Goal: Task Accomplishment & Management: Complete application form

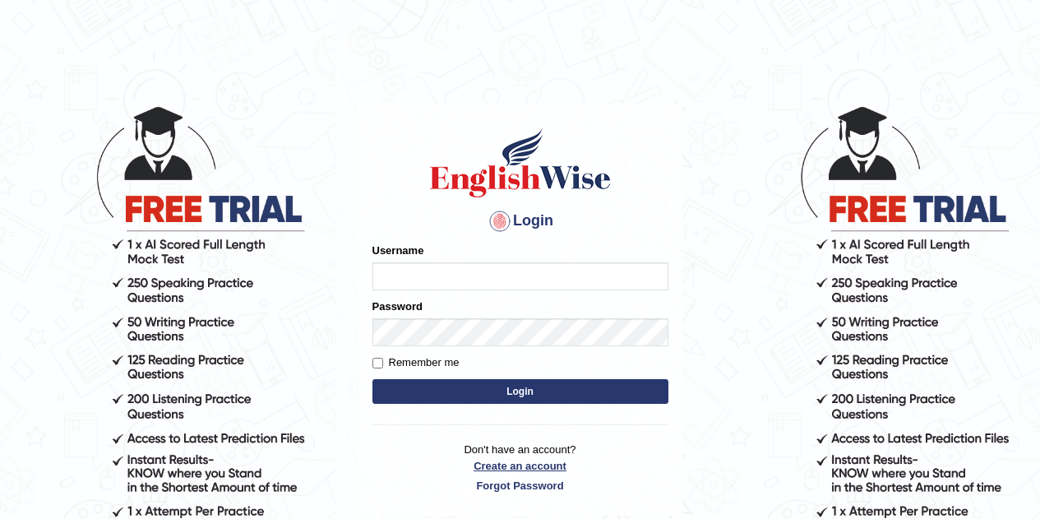
click at [528, 461] on p "Don't have an account? Create an account Forgot Password" at bounding box center [521, 467] width 296 height 51
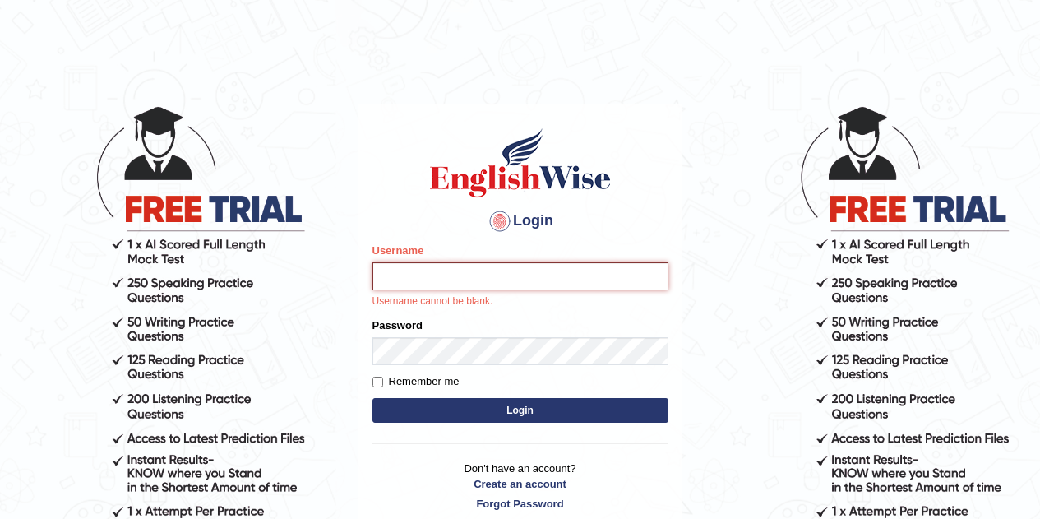
click at [419, 280] on input "Username" at bounding box center [521, 276] width 296 height 28
type input "[EMAIL_ADDRESS][DOMAIN_NAME]"
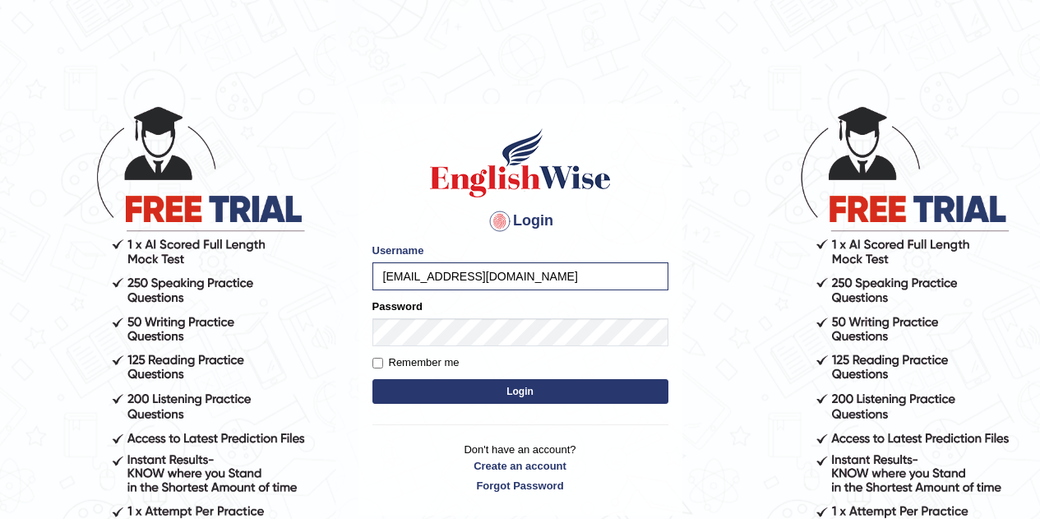
click at [436, 394] on button "Login" at bounding box center [521, 391] width 296 height 25
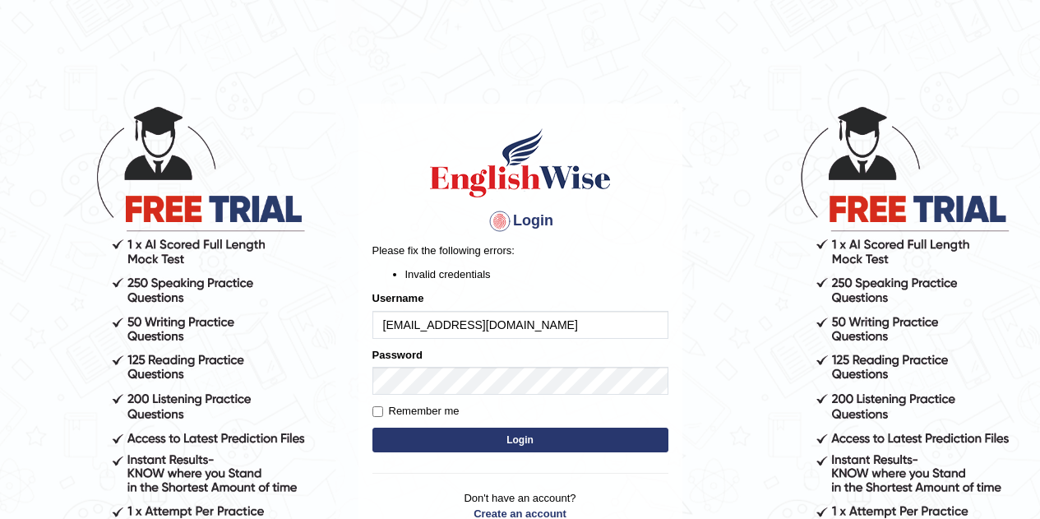
click at [438, 442] on button "Login" at bounding box center [521, 440] width 296 height 25
click at [495, 516] on link "Create an account" at bounding box center [521, 514] width 296 height 16
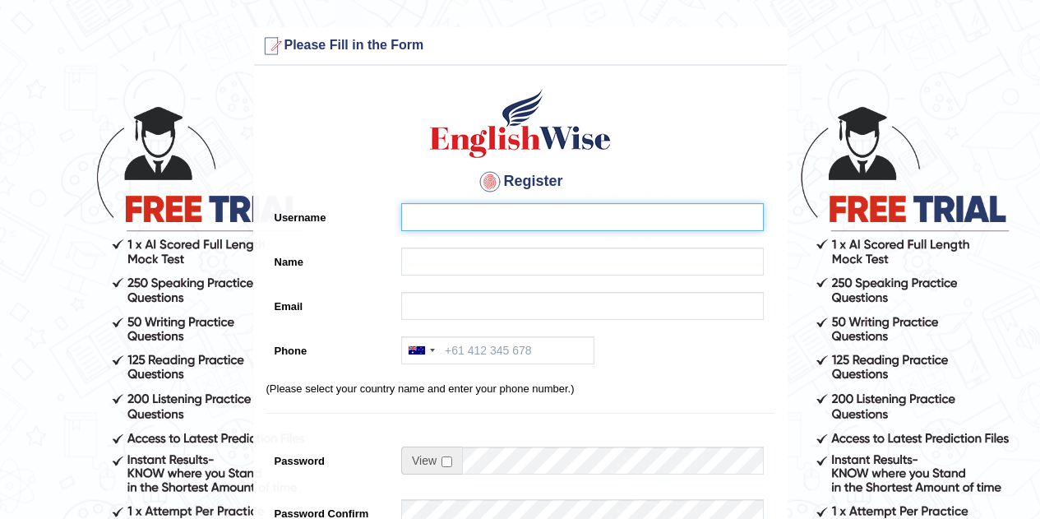
click at [571, 216] on input "Username" at bounding box center [582, 217] width 363 height 28
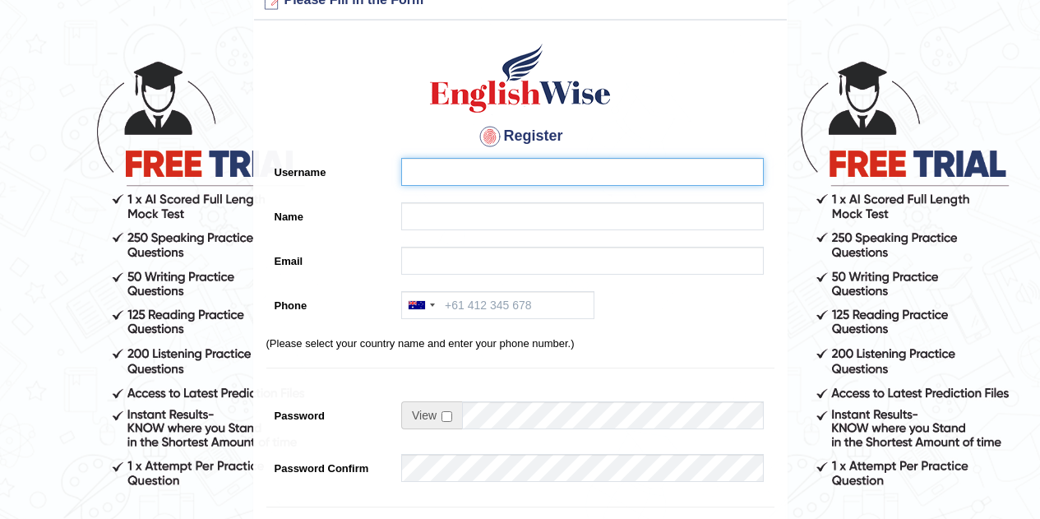
scroll to position [44, 0]
